Goal: Information Seeking & Learning: Check status

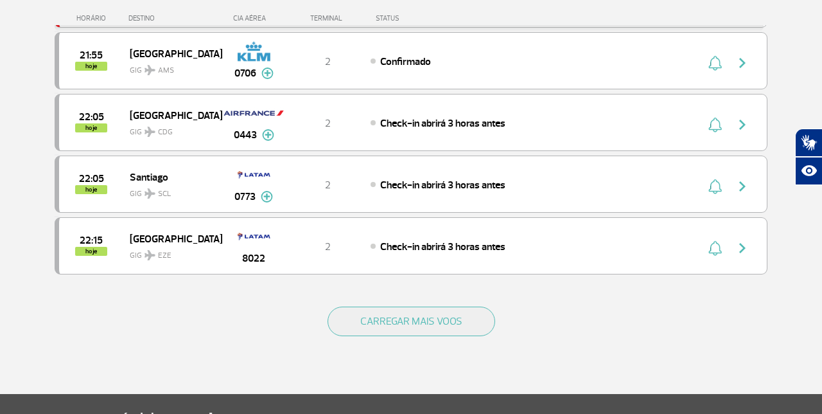
scroll to position [1256, 0]
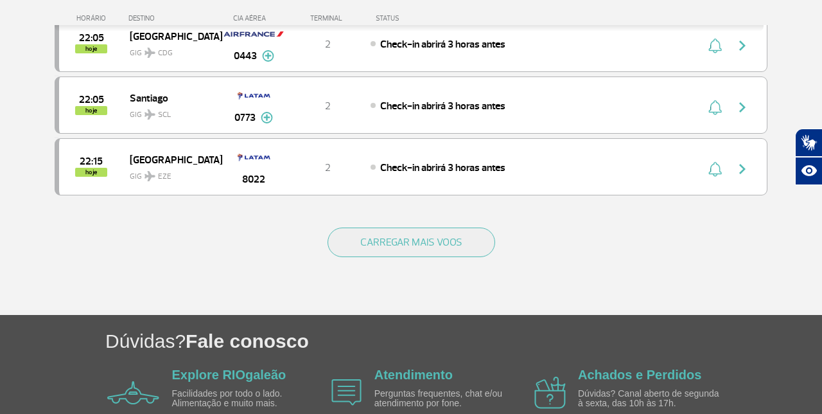
click at [558, 160] on div "Check-in abrirá 3 horas antes" at bounding box center [512, 167] width 283 height 14
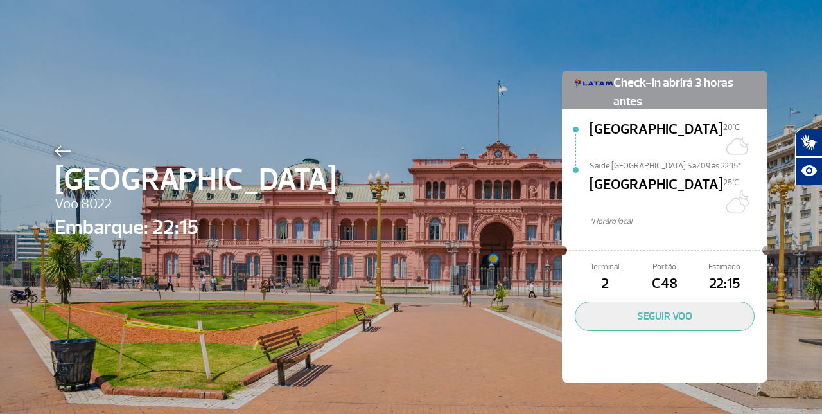
click at [57, 149] on img at bounding box center [63, 151] width 17 height 12
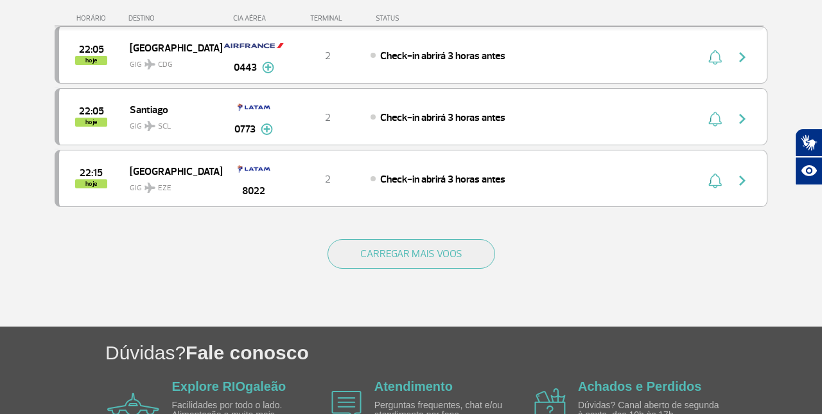
scroll to position [1243, 0]
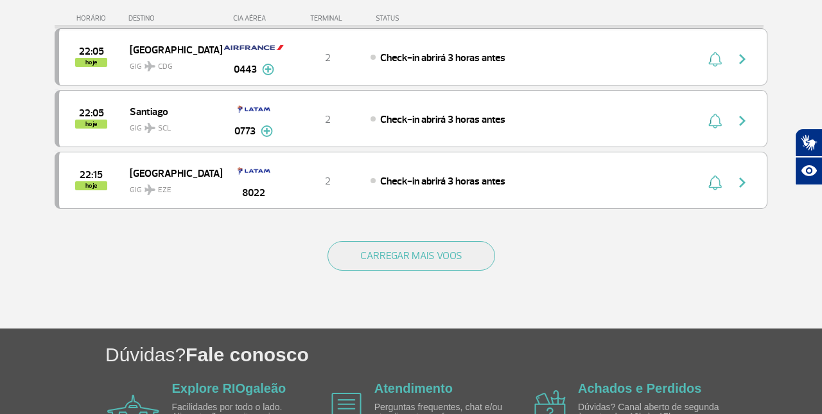
click at [444, 241] on button "CARREGAR MAIS VOOS" at bounding box center [412, 256] width 168 height 30
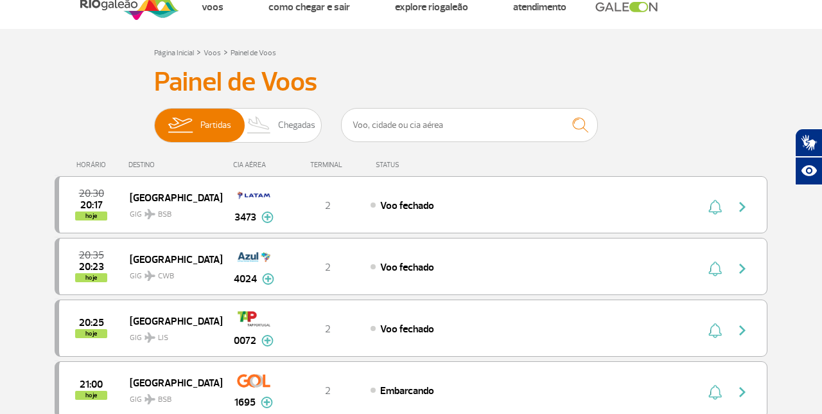
scroll to position [0, 0]
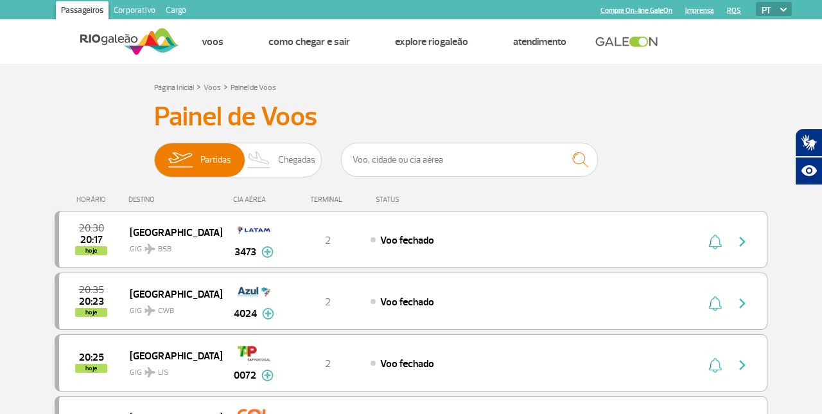
click at [281, 159] on span "Chegadas" at bounding box center [296, 159] width 37 height 33
click at [154, 154] on input "Partidas Chegadas" at bounding box center [154, 154] width 0 height 0
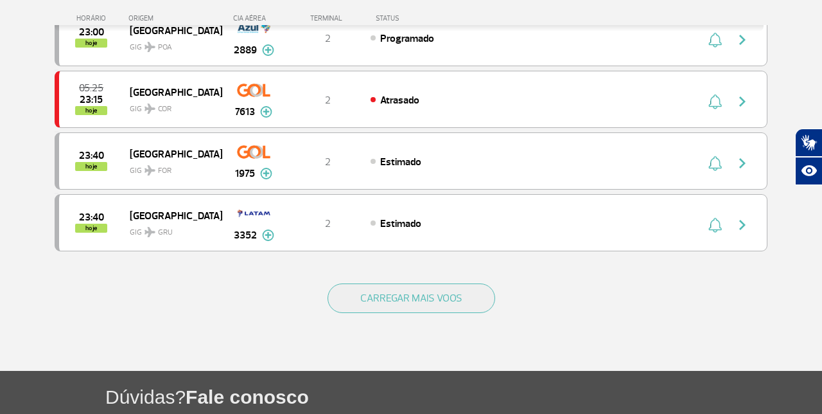
scroll to position [1207, 0]
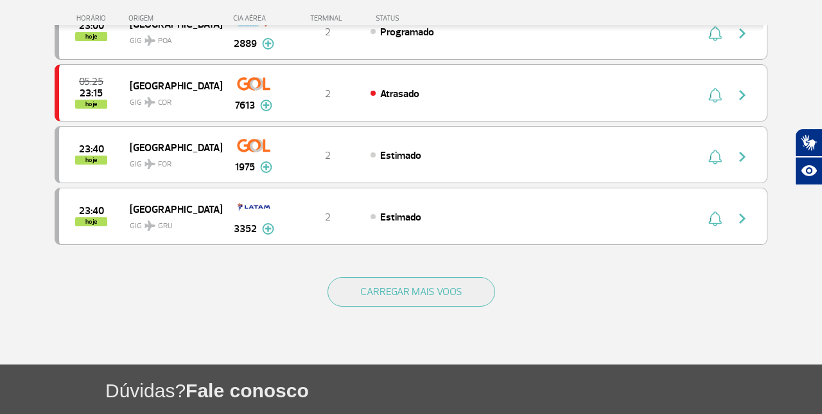
click at [458, 279] on button "CARREGAR MAIS VOOS" at bounding box center [412, 292] width 168 height 30
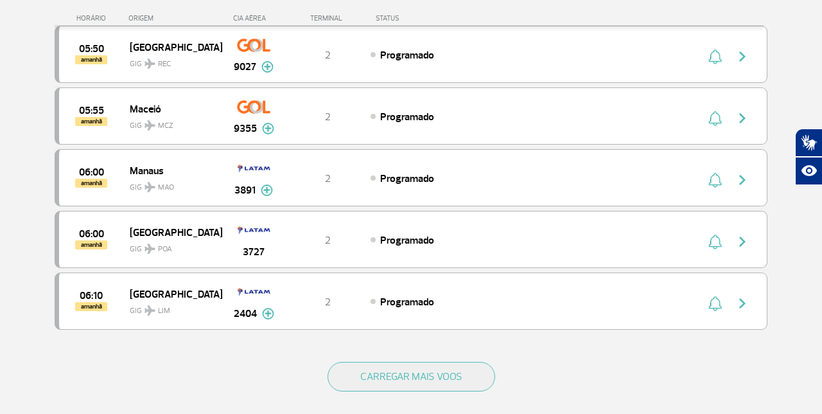
scroll to position [2345, 0]
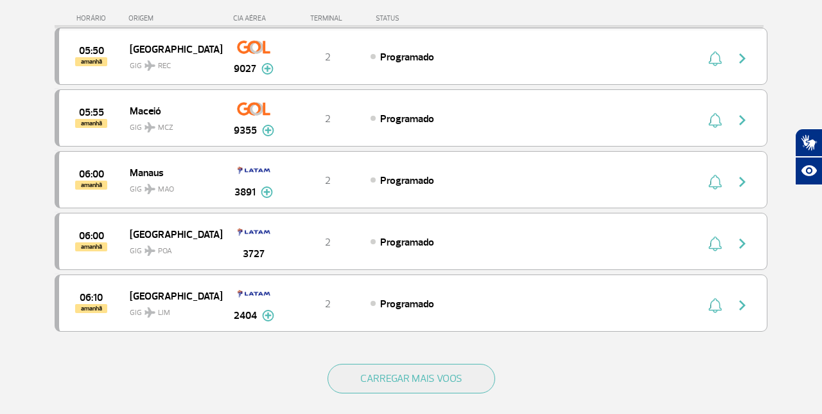
click at [453, 364] on button "CARREGAR MAIS VOOS" at bounding box center [412, 379] width 168 height 30
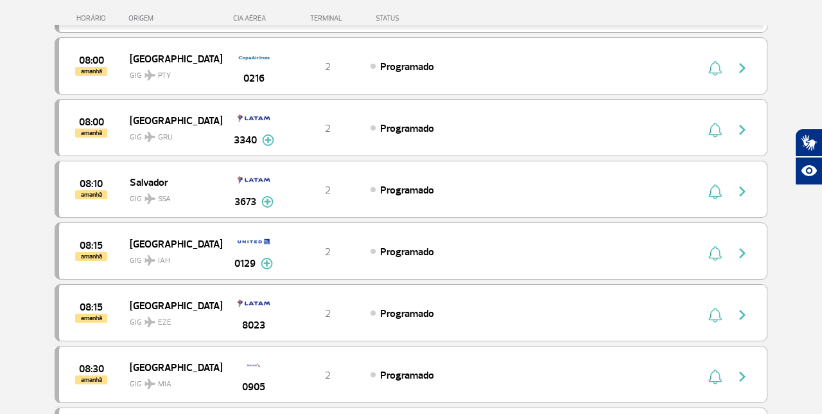
scroll to position [3149, 0]
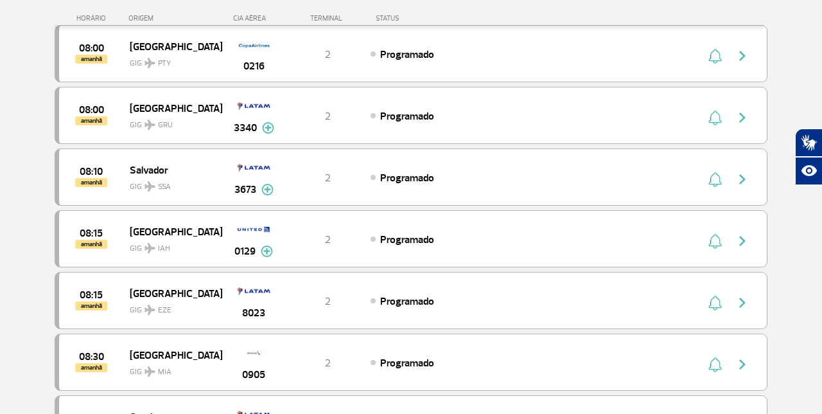
click at [333, 170] on div "2" at bounding box center [328, 177] width 85 height 14
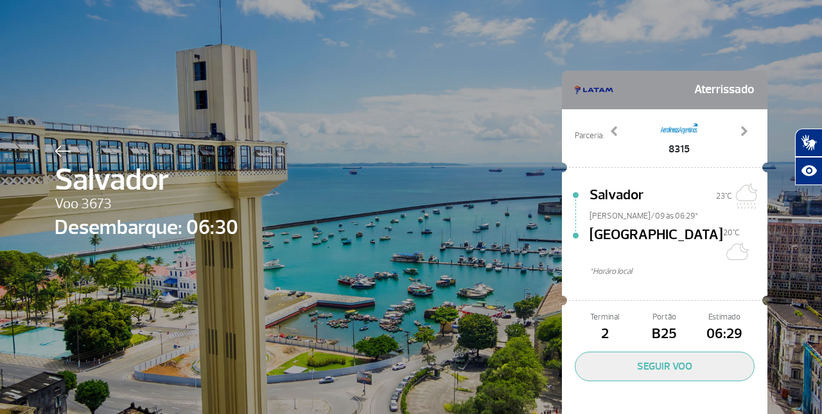
click at [61, 146] on img at bounding box center [63, 151] width 17 height 12
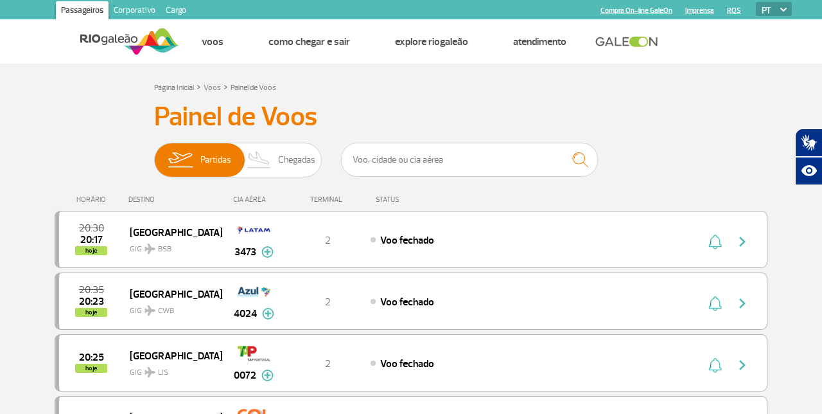
click at [292, 164] on span "Chegadas" at bounding box center [296, 159] width 37 height 33
click at [154, 154] on input "Partidas Chegadas" at bounding box center [154, 154] width 0 height 0
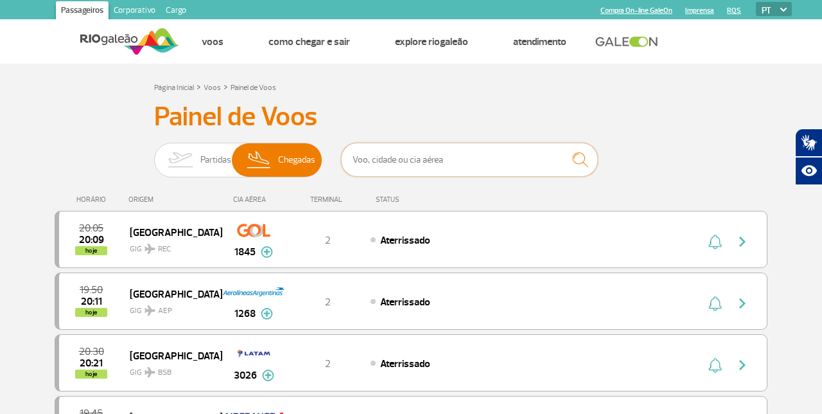
click at [499, 155] on input "text" at bounding box center [469, 160] width 257 height 34
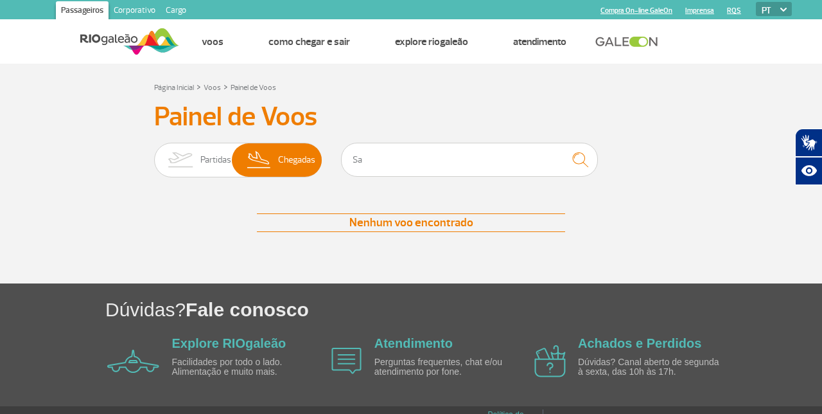
click at [189, 166] on img at bounding box center [180, 159] width 40 height 33
click at [154, 154] on input "Partidas Chegadas" at bounding box center [154, 154] width 0 height 0
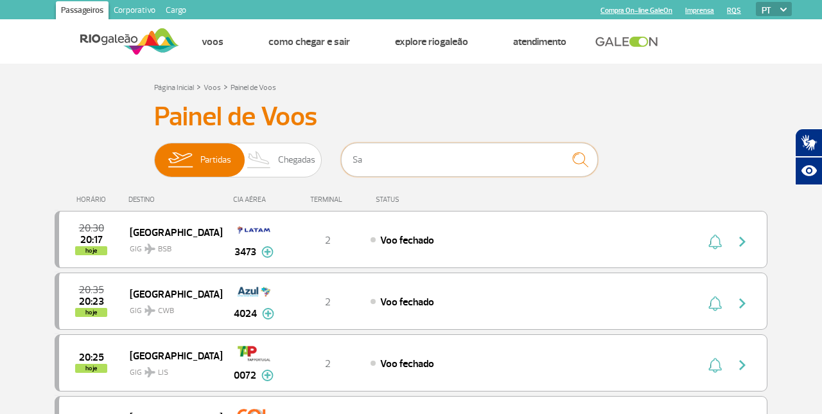
click at [450, 163] on input "Sa" at bounding box center [469, 160] width 257 height 34
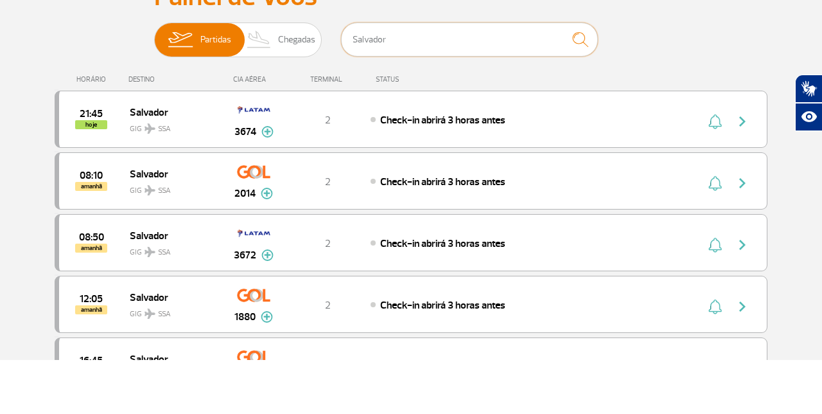
scroll to position [66, 0]
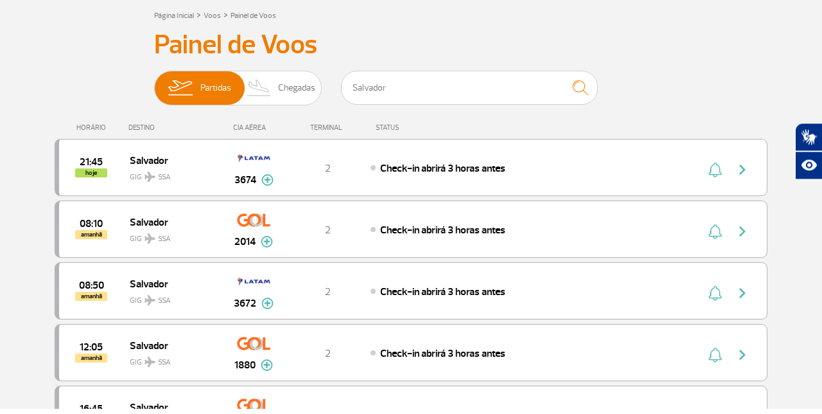
click at [297, 96] on span "Chegadas" at bounding box center [296, 93] width 37 height 33
click at [154, 87] on input "Partidas Chegadas" at bounding box center [154, 87] width 0 height 0
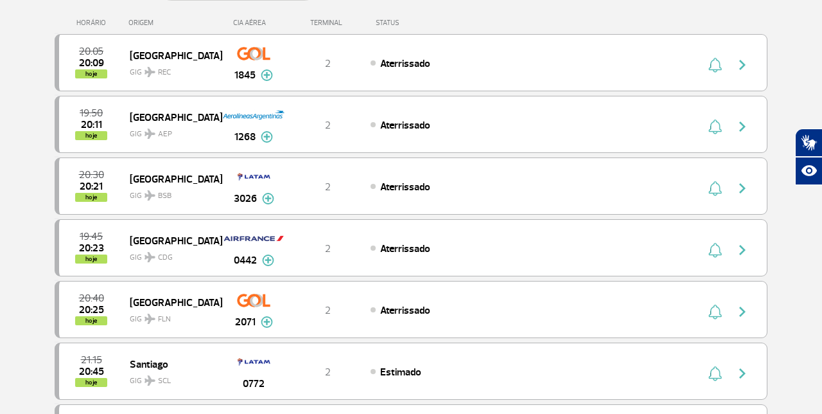
scroll to position [89, 0]
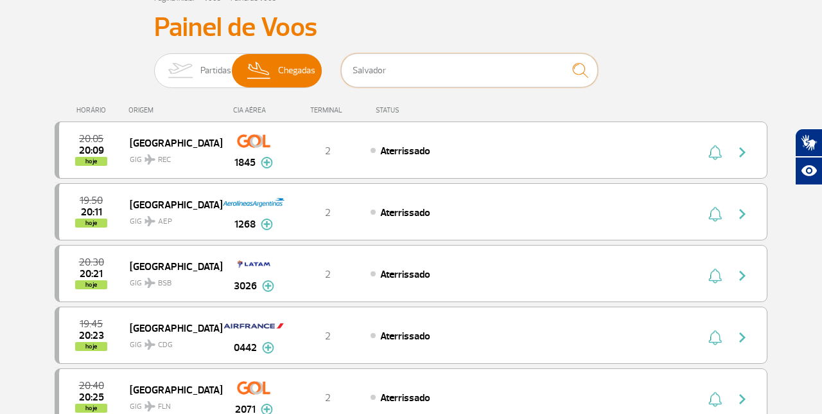
click at [533, 68] on input "Salvador" at bounding box center [469, 70] width 257 height 34
type input "S"
type input "F"
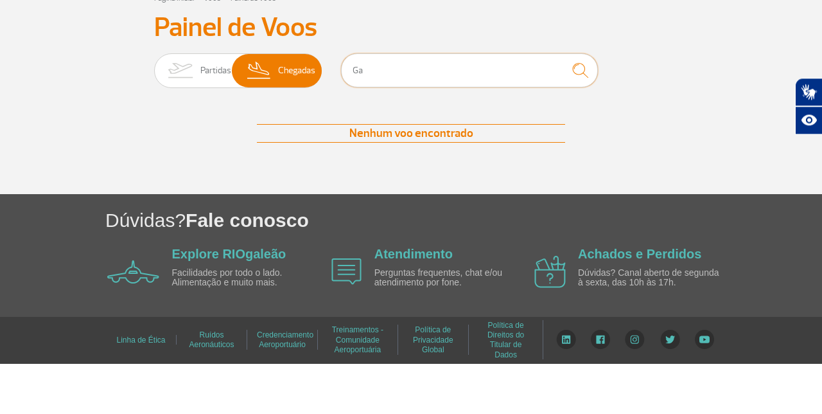
type input "G"
type input "Rio de janeiro"
click at [577, 125] on img "submit" at bounding box center [581, 121] width 28 height 26
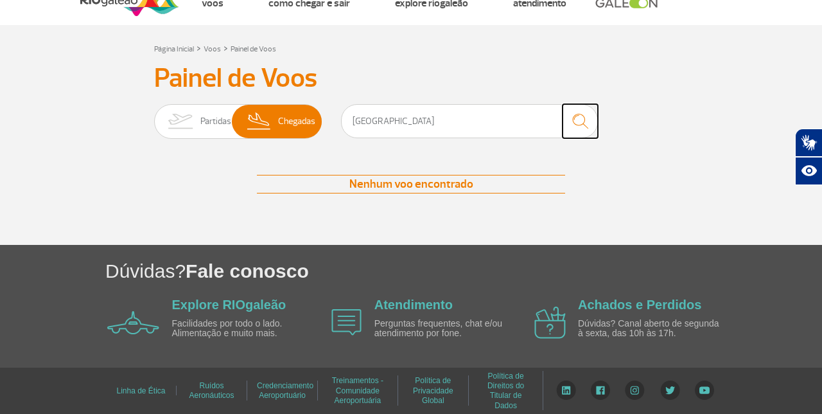
scroll to position [0, 0]
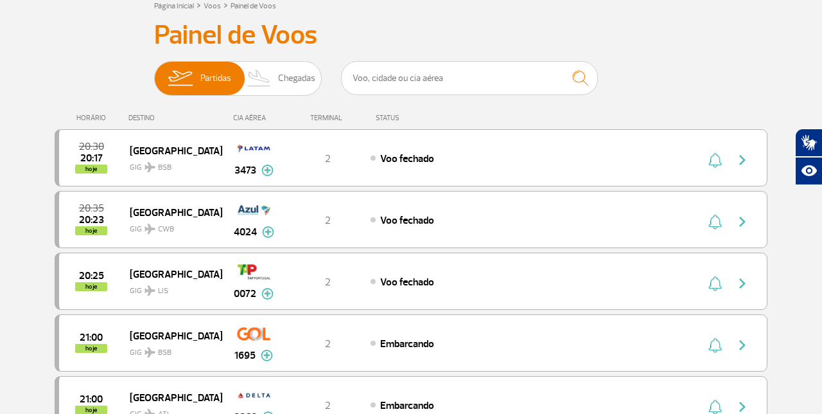
scroll to position [80, 0]
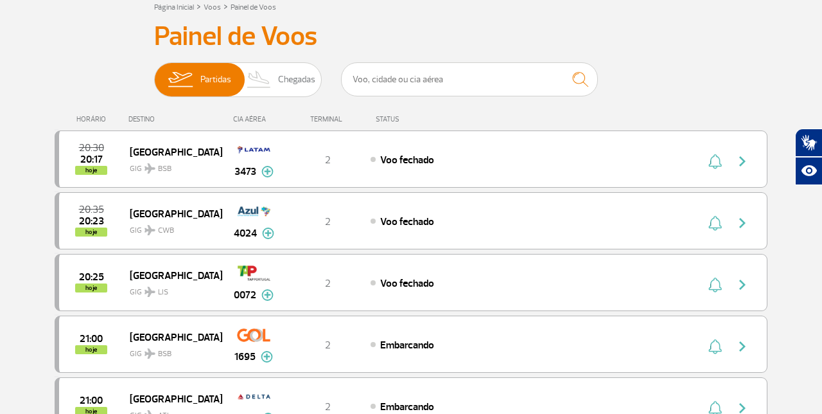
click at [299, 85] on span "Chegadas" at bounding box center [296, 79] width 37 height 33
click at [154, 73] on input "Partidas Chegadas" at bounding box center [154, 73] width 0 height 0
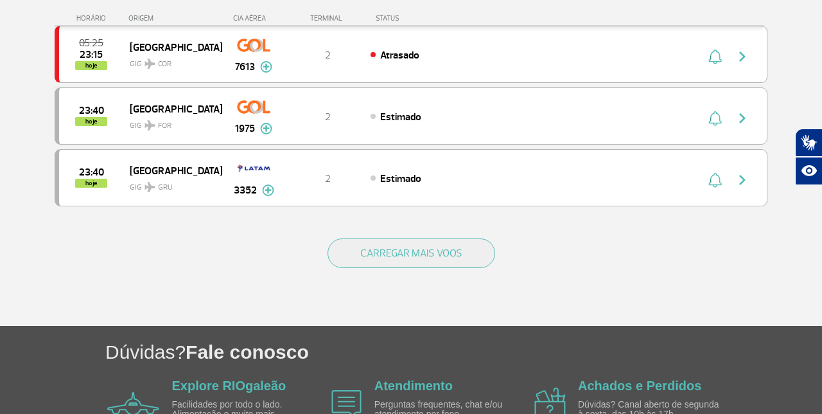
scroll to position [1241, 0]
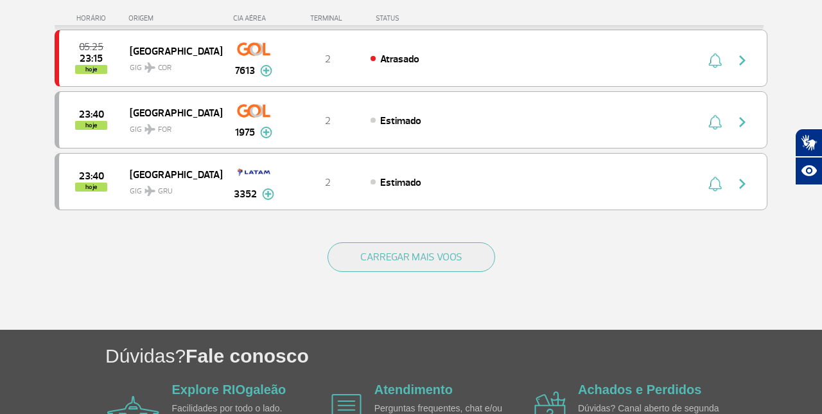
click at [461, 242] on button "CARREGAR MAIS VOOS" at bounding box center [412, 257] width 168 height 30
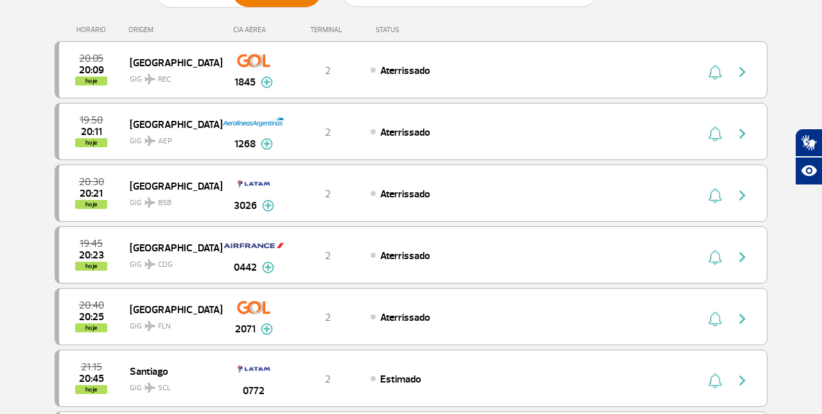
scroll to position [0, 0]
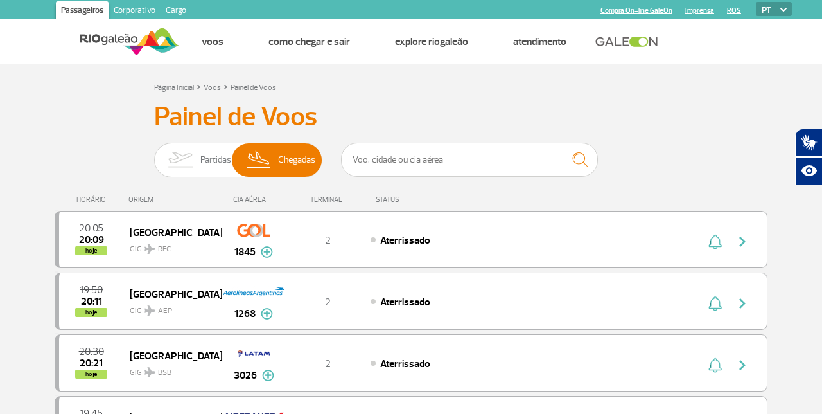
click at [197, 162] on img at bounding box center [180, 159] width 40 height 33
click at [154, 154] on input "Partidas Chegadas" at bounding box center [154, 154] width 0 height 0
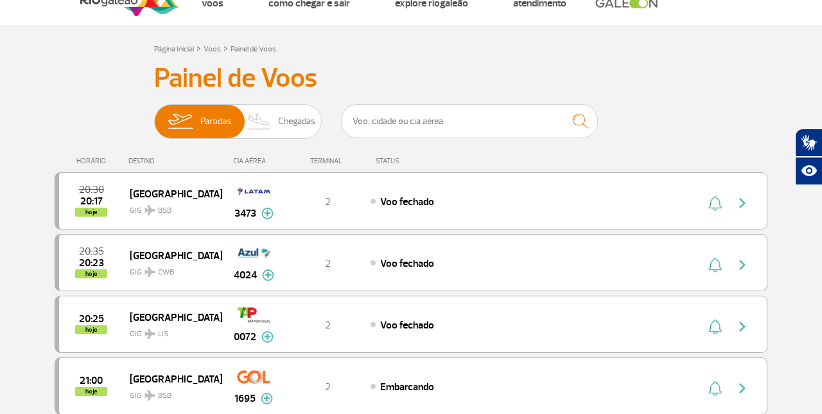
scroll to position [42, 0]
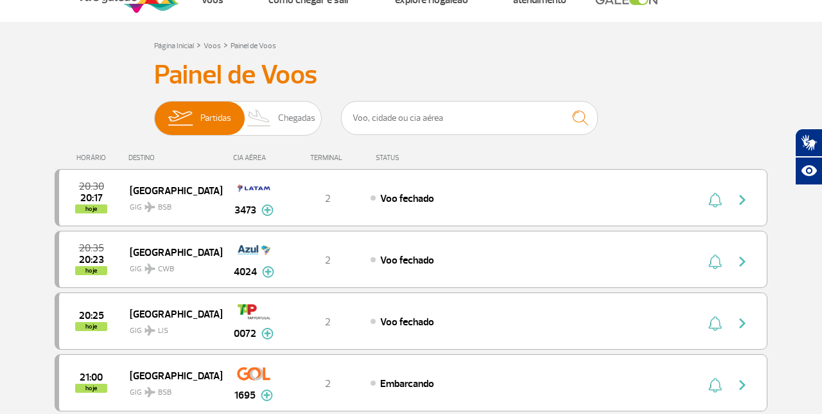
click at [297, 132] on span "Chegadas" at bounding box center [296, 118] width 37 height 33
click at [154, 112] on input "Partidas Chegadas" at bounding box center [154, 112] width 0 height 0
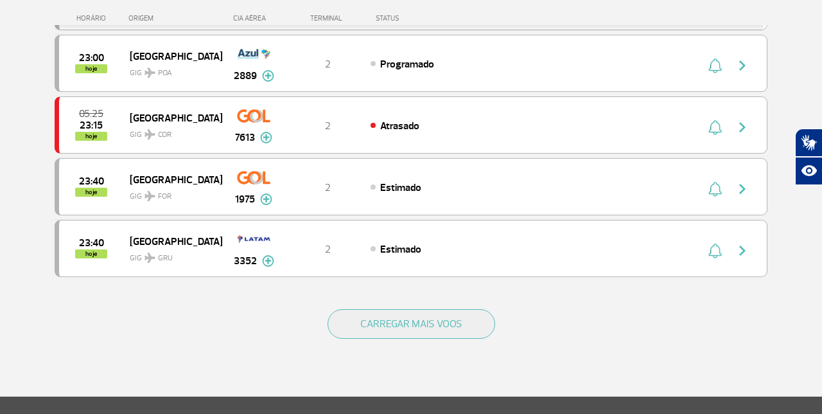
scroll to position [1188, 0]
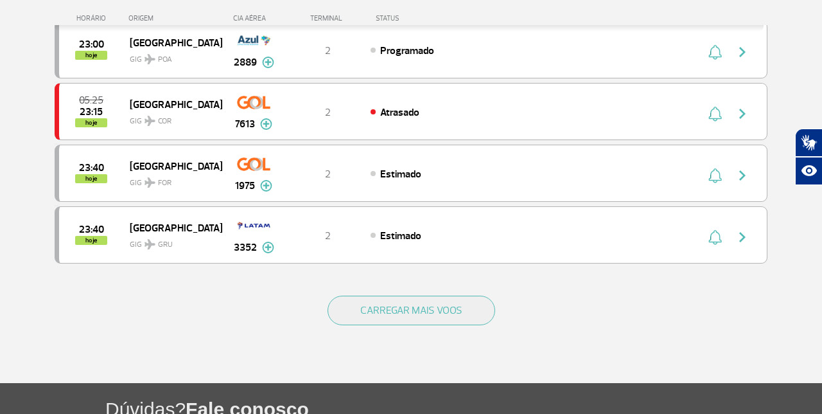
click at [459, 296] on button "CARREGAR MAIS VOOS" at bounding box center [412, 311] width 168 height 30
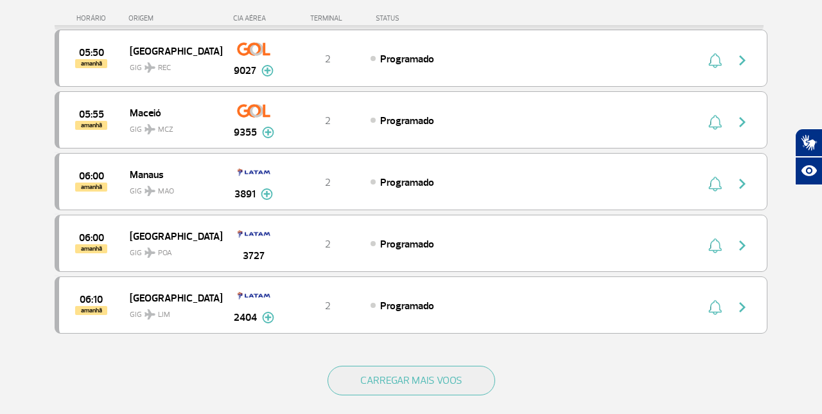
scroll to position [2343, 0]
click at [459, 365] on button "CARREGAR MAIS VOOS" at bounding box center [412, 380] width 168 height 30
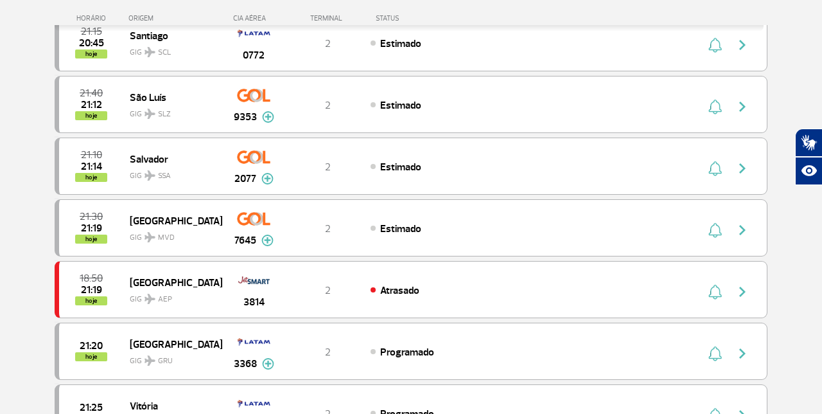
scroll to position [0, 0]
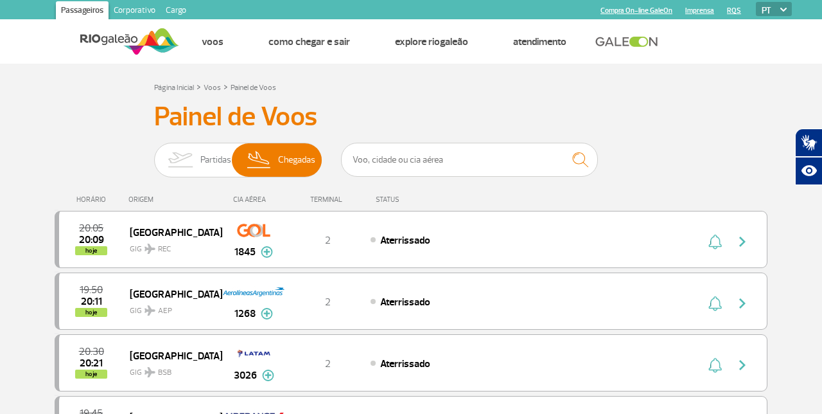
click at [204, 161] on span "Partidas" at bounding box center [215, 159] width 31 height 33
click at [154, 154] on input "Partidas Chegadas" at bounding box center [154, 154] width 0 height 0
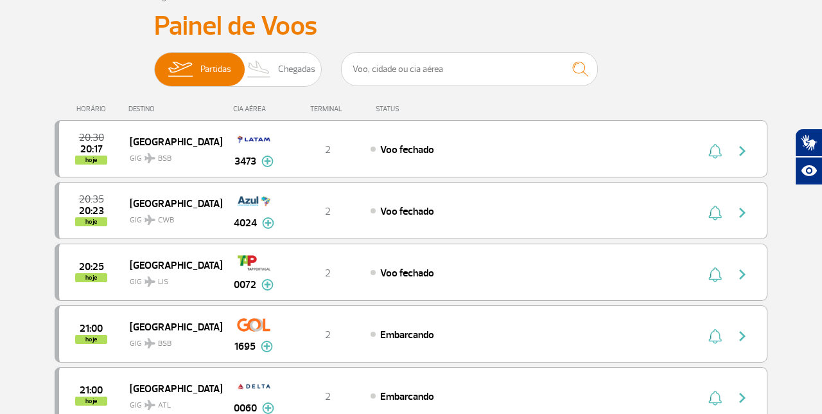
scroll to position [89, 0]
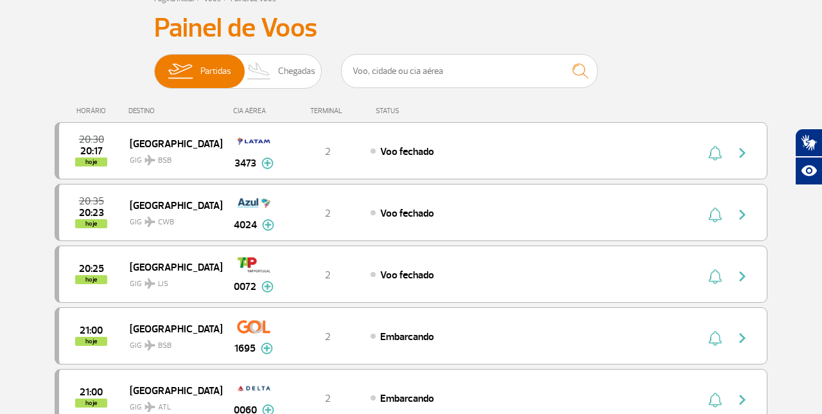
click at [287, 73] on span "Chegadas" at bounding box center [296, 71] width 37 height 33
click at [154, 65] on input "Partidas Chegadas" at bounding box center [154, 65] width 0 height 0
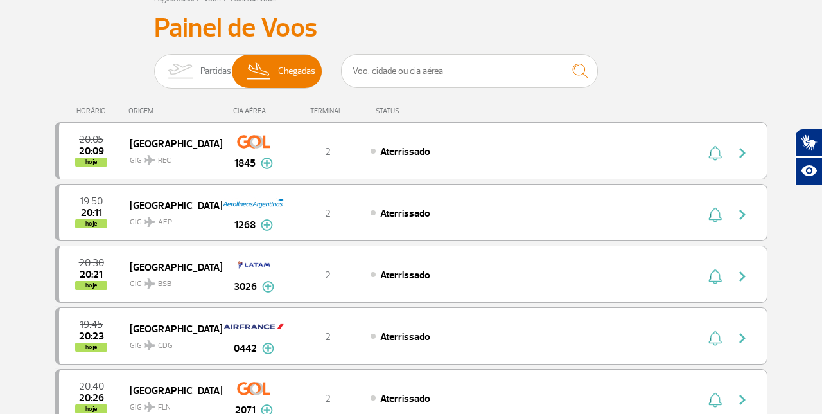
scroll to position [86, 0]
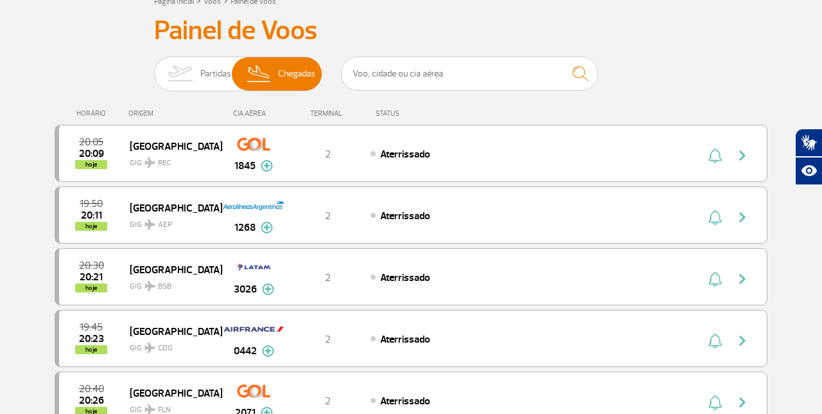
click at [200, 81] on img at bounding box center [180, 73] width 40 height 33
click at [154, 67] on input "Partidas Chegadas" at bounding box center [154, 67] width 0 height 0
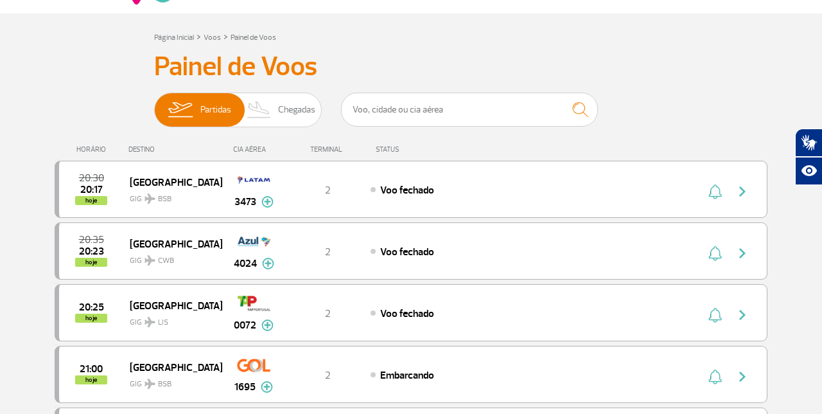
scroll to position [0, 0]
